Goal: Transaction & Acquisition: Book appointment/travel/reservation

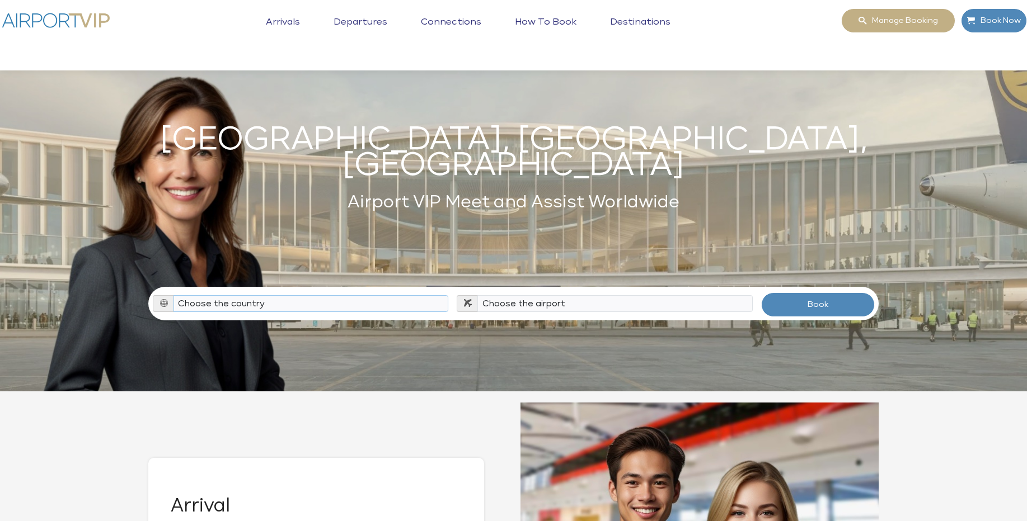
select select "[GEOGRAPHIC_DATA]"
click at [173, 295] on select "Choose the country [GEOGRAPHIC_DATA] [GEOGRAPHIC_DATA] [GEOGRAPHIC_DATA] [GEOGR…" at bounding box center [310, 303] width 275 height 17
select select "HPN"
click at [477, 295] on select "Choose the airport [GEOGRAPHIC_DATA] (ALB) [GEOGRAPHIC_DATA] ([GEOGRAPHIC_DATA]…" at bounding box center [614, 303] width 275 height 17
click at [820, 293] on button "Book" at bounding box center [818, 305] width 114 height 25
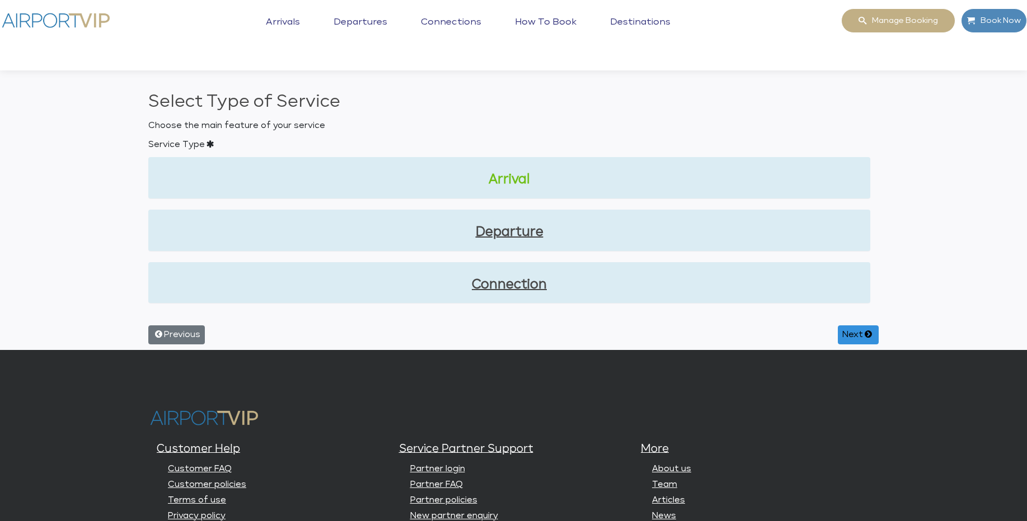
click at [505, 185] on link "Arrival" at bounding box center [509, 180] width 704 height 19
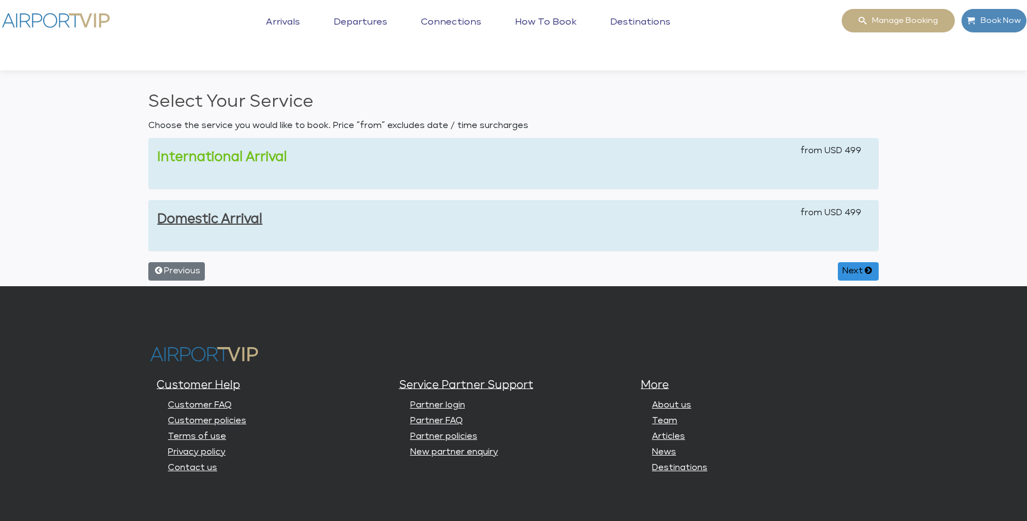
click at [258, 158] on link "International Arrival" at bounding box center [222, 157] width 130 height 12
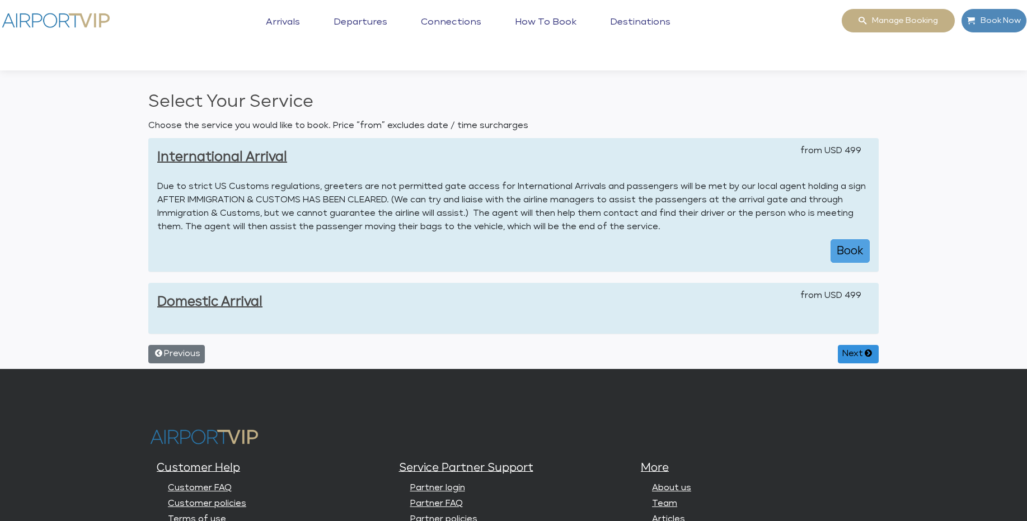
click at [860, 254] on button "Book" at bounding box center [849, 250] width 39 height 23
select select "1"
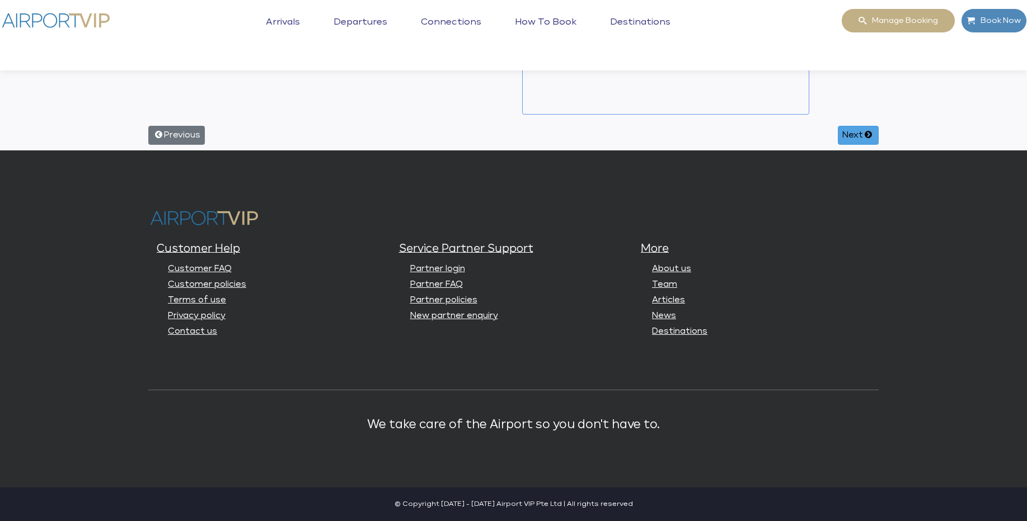
click at [851, 138] on button "Next" at bounding box center [857, 135] width 41 height 19
